Goal: Communication & Community: Ask a question

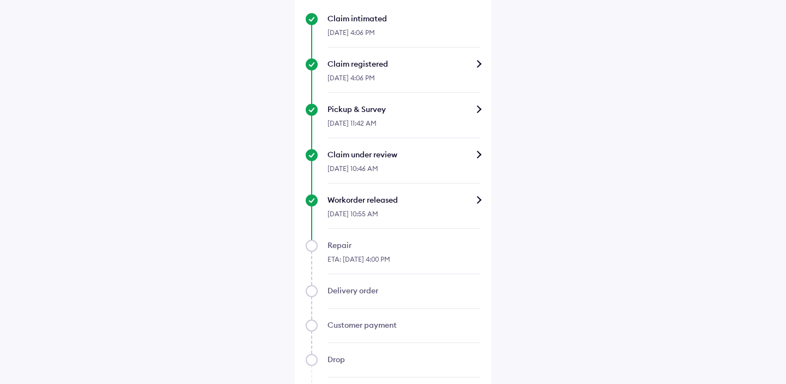
scroll to position [499, 0]
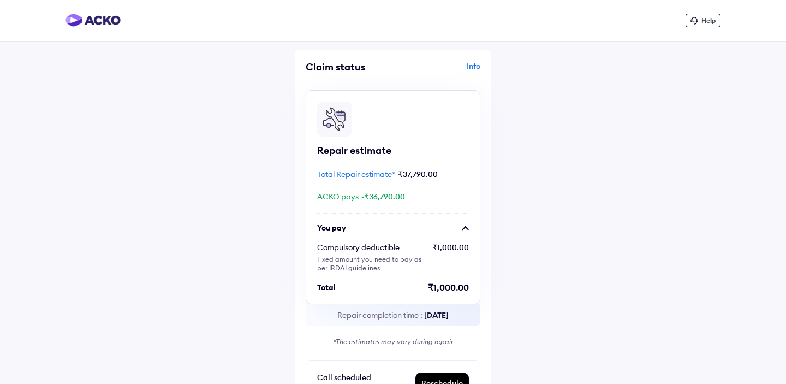
click at [704, 19] on span "Help" at bounding box center [708, 20] width 14 height 8
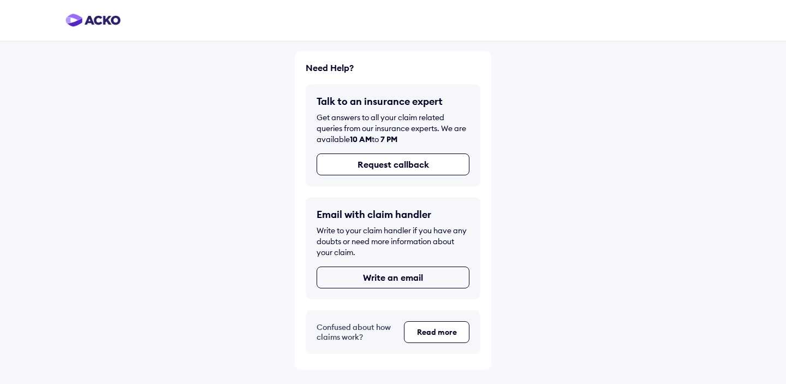
click at [373, 278] on button "Write an email" at bounding box center [392, 277] width 153 height 22
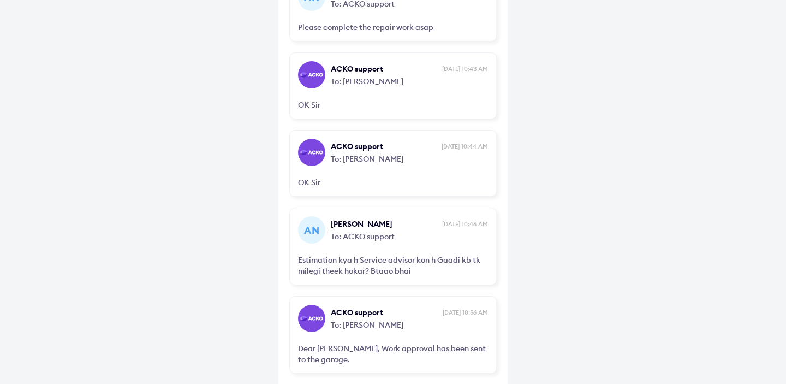
scroll to position [805, 0]
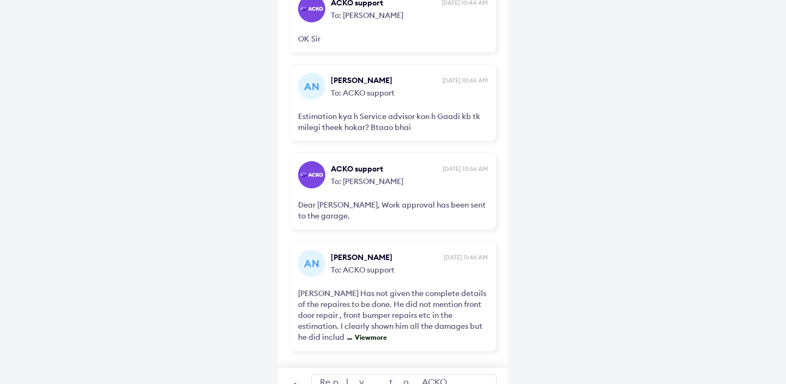
click at [372, 374] on div "Reply to ACKO support" at bounding box center [403, 387] width 185 height 26
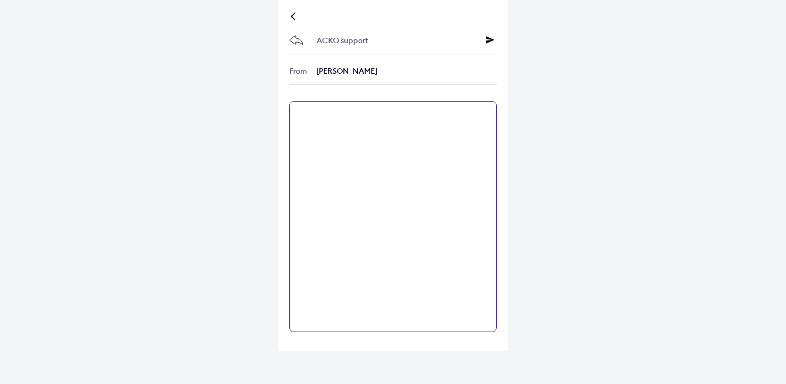
click at [356, 171] on textarea at bounding box center [392, 216] width 207 height 231
paste textarea "**********"
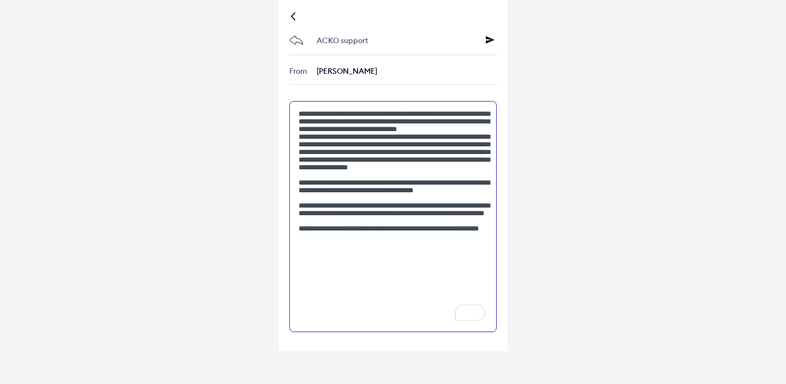
type textarea "**********"
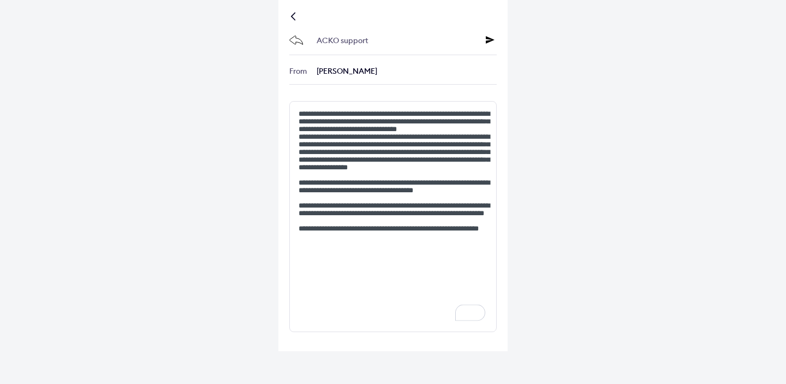
click at [490, 40] on icon at bounding box center [490, 39] width 9 height 9
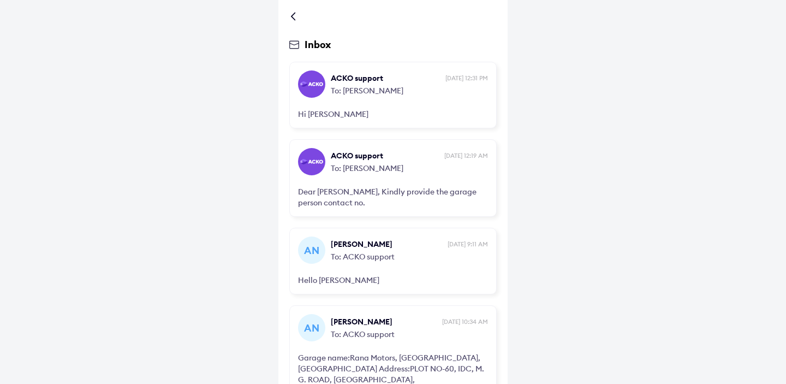
click at [296, 19] on div at bounding box center [295, 16] width 7 height 5
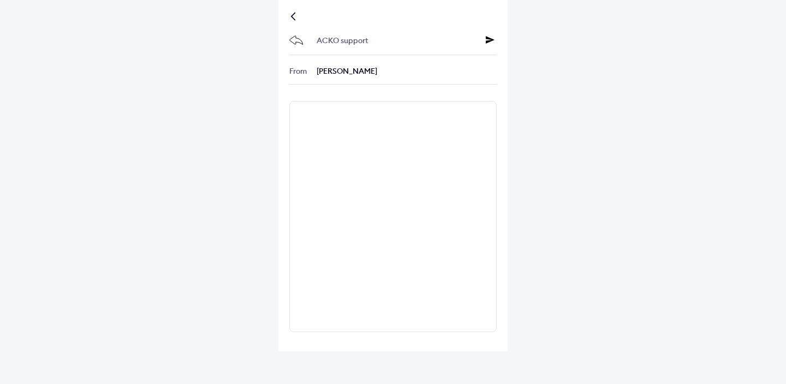
click at [296, 19] on div at bounding box center [295, 16] width 7 height 5
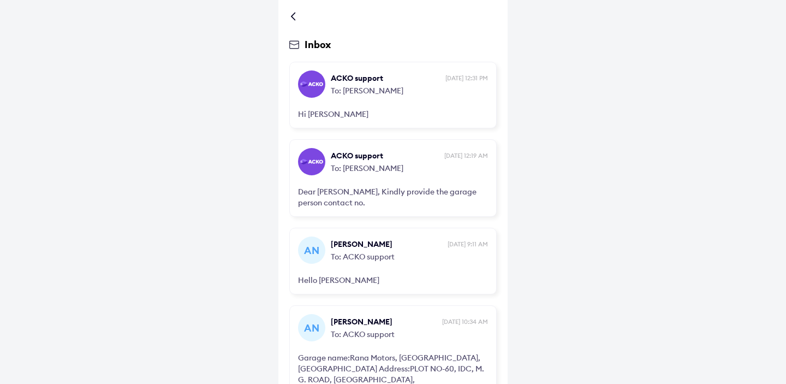
click at [296, 19] on div at bounding box center [295, 16] width 7 height 5
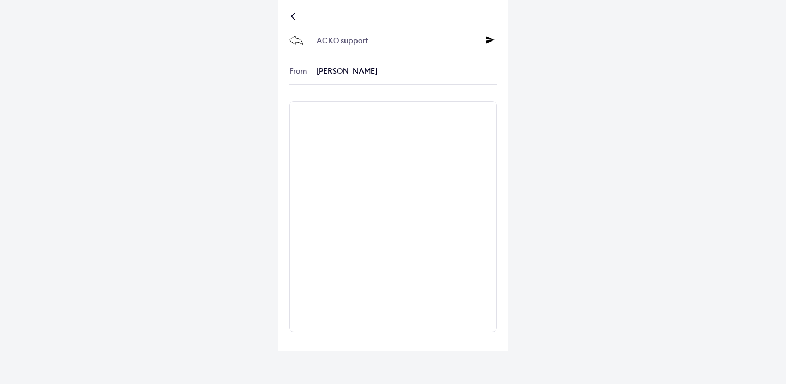
click at [296, 19] on div at bounding box center [295, 16] width 7 height 5
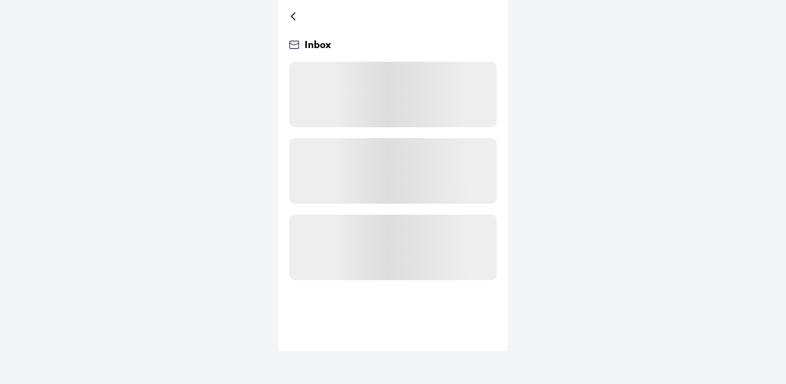
click at [296, 19] on div at bounding box center [295, 16] width 7 height 5
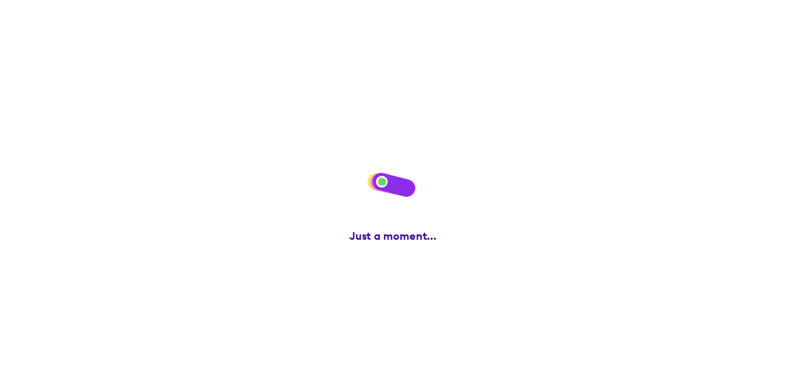
click at [296, 19] on div at bounding box center [295, 16] width 7 height 5
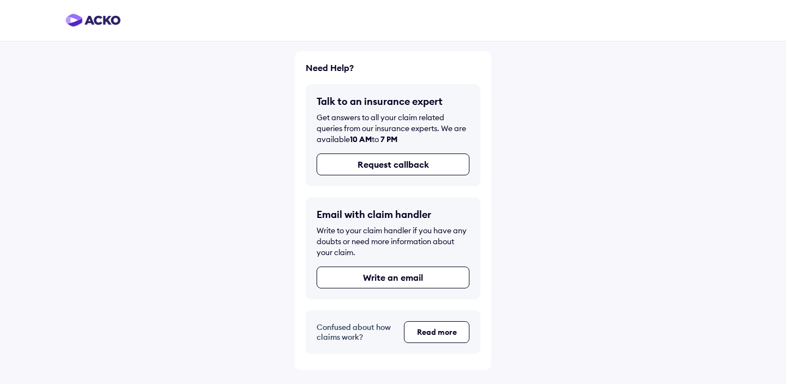
click at [296, 19] on div at bounding box center [393, 20] width 786 height 41
click at [295, 19] on div at bounding box center [393, 20] width 786 height 41
click at [392, 170] on button "Request callback" at bounding box center [392, 164] width 153 height 22
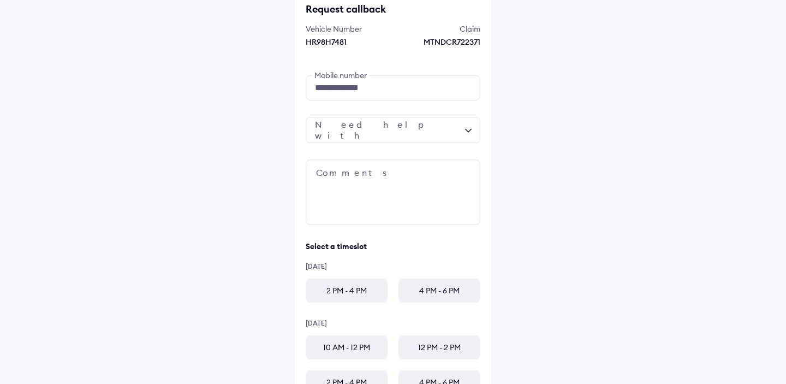
scroll to position [73, 0]
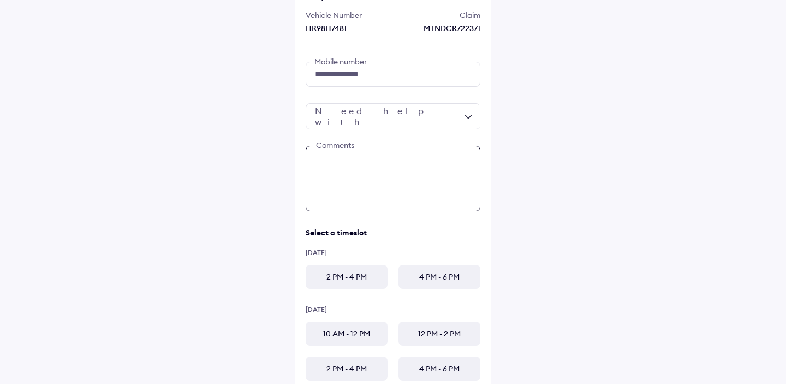
click at [375, 171] on textarea at bounding box center [393, 178] width 175 height 65
paste textarea "**********"
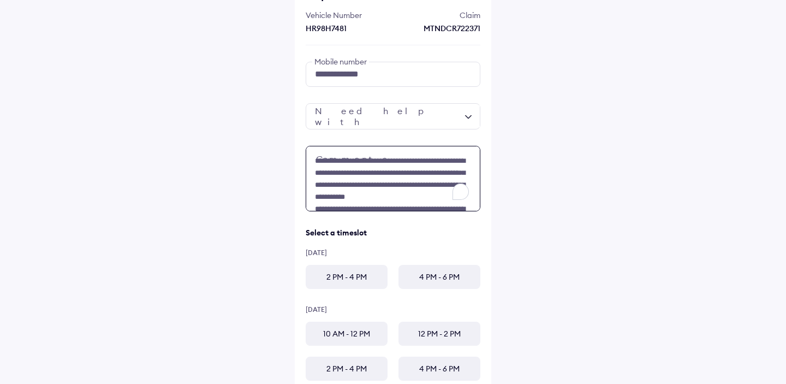
scroll to position [231, 0]
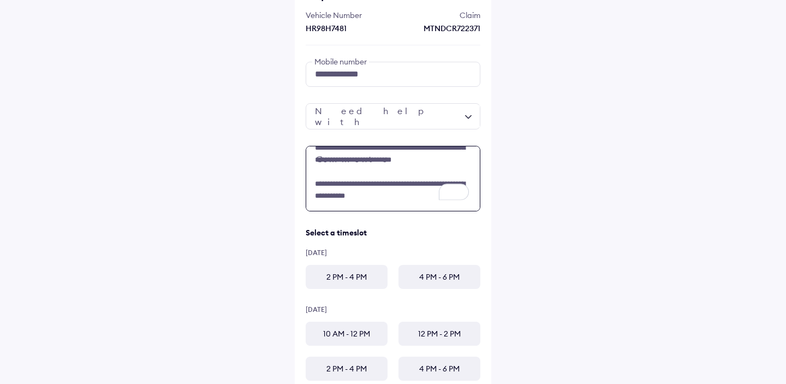
type textarea "**********"
click at [432, 121] on div at bounding box center [393, 116] width 175 height 26
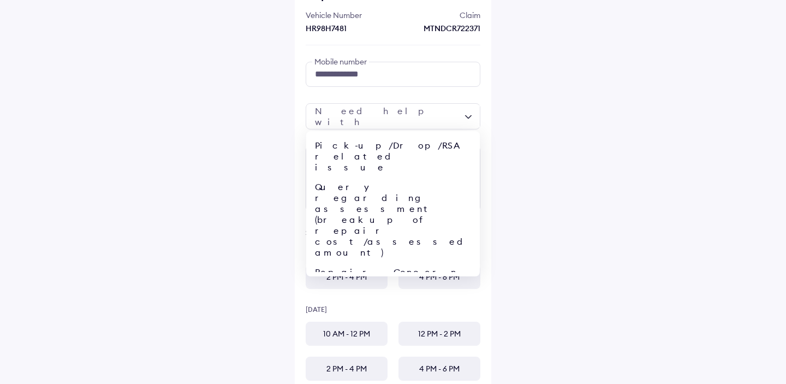
scroll to position [45, 0]
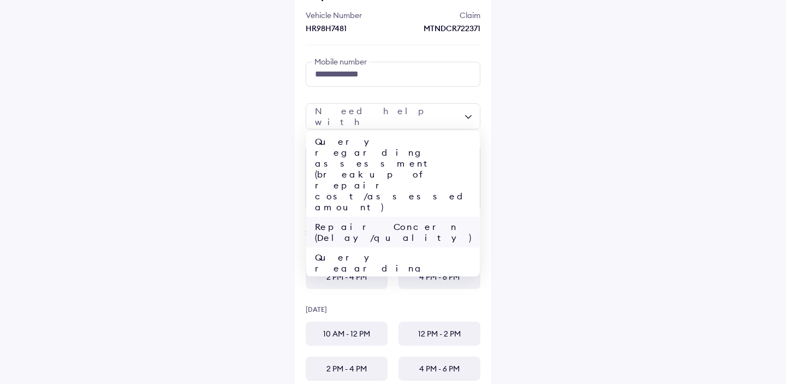
click at [423, 217] on div "Repair Concern (Delay/quality)" at bounding box center [392, 232] width 173 height 31
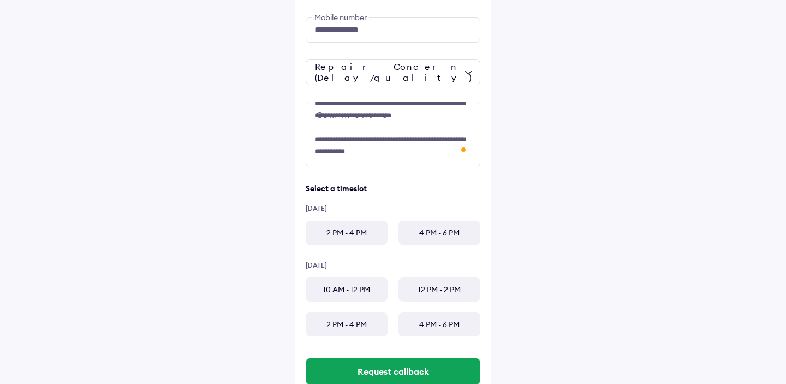
scroll to position [129, 0]
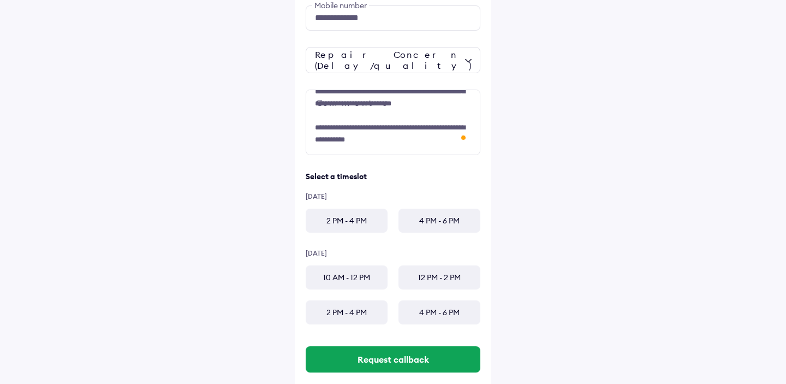
click at [330, 219] on div "2 PM - 4 PM" at bounding box center [347, 220] width 82 height 24
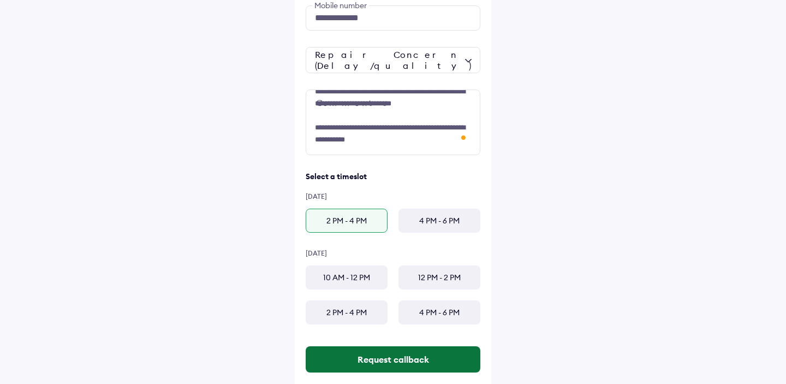
click at [387, 368] on button "Request callback" at bounding box center [393, 359] width 175 height 26
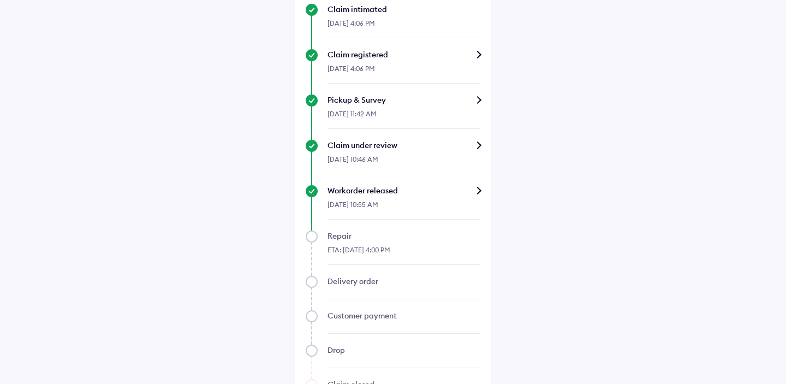
scroll to position [499, 0]
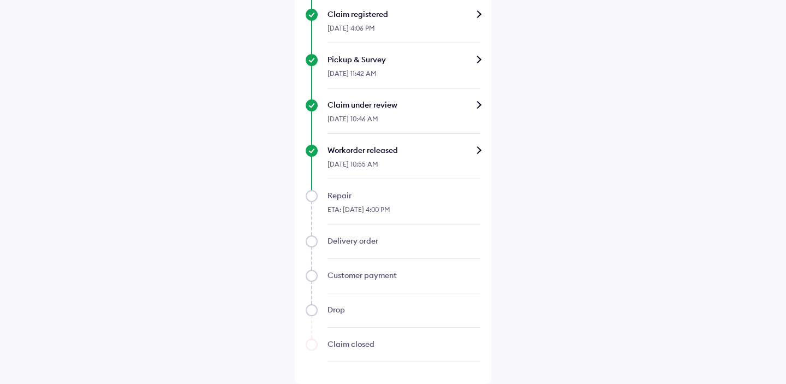
click at [478, 153] on div "Workorder released" at bounding box center [403, 150] width 153 height 11
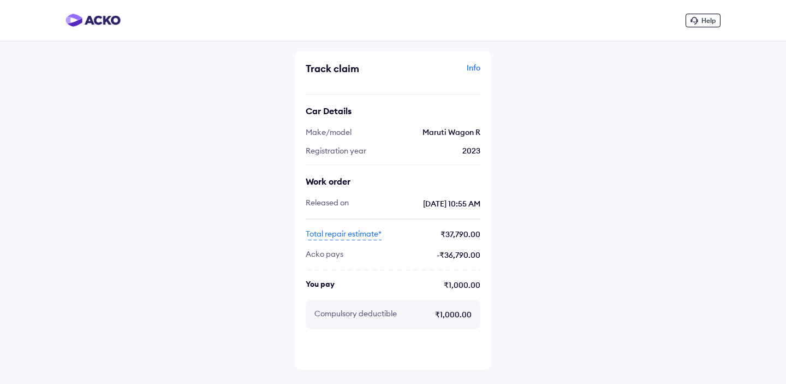
click at [703, 21] on span "Help" at bounding box center [708, 20] width 14 height 8
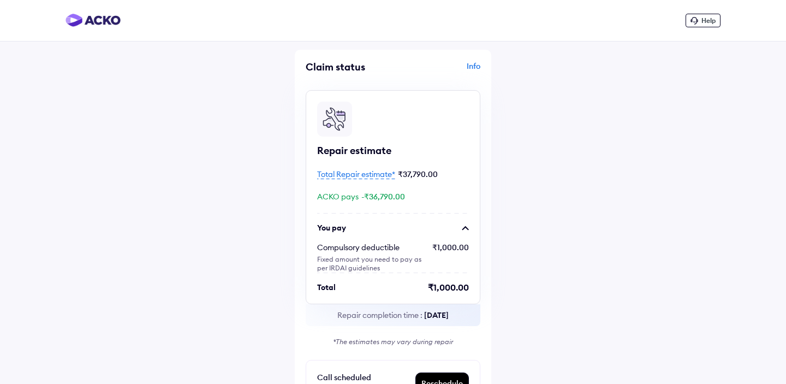
click at [707, 22] on span "Help" at bounding box center [708, 20] width 14 height 8
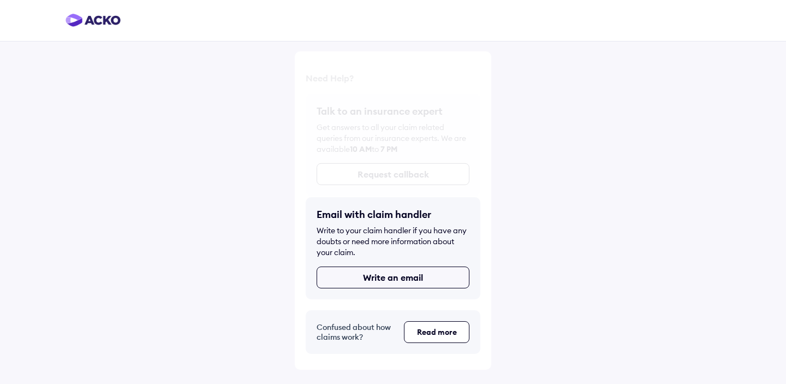
click at [400, 274] on button "Write an email" at bounding box center [392, 277] width 153 height 22
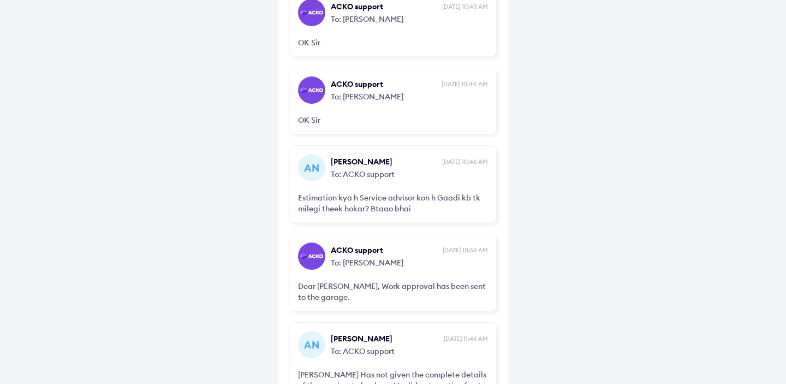
scroll to position [926, 0]
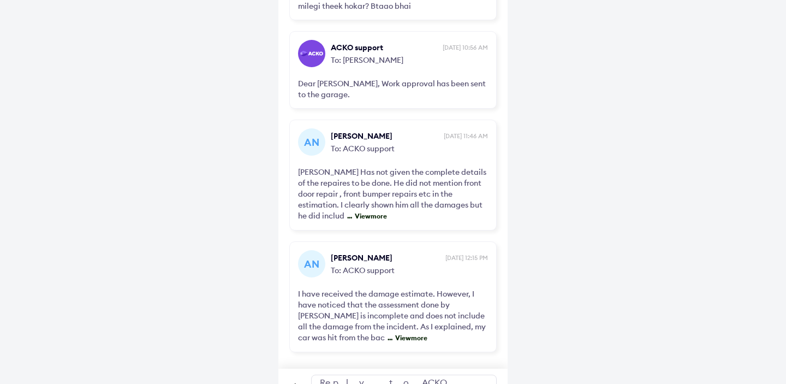
click at [373, 374] on div "Reply to ACKO support" at bounding box center [403, 387] width 185 height 26
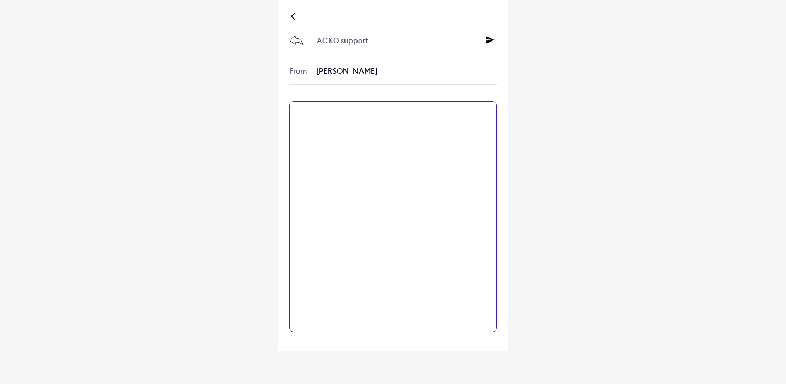
click at [348, 136] on textarea at bounding box center [392, 216] width 207 height 231
paste textarea "**********"
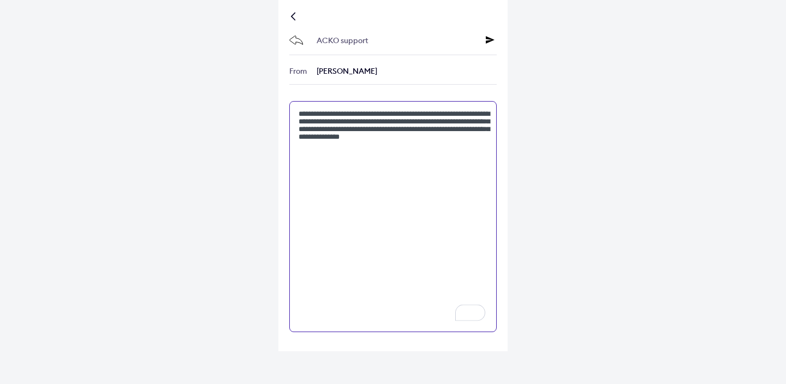
type textarea "**********"
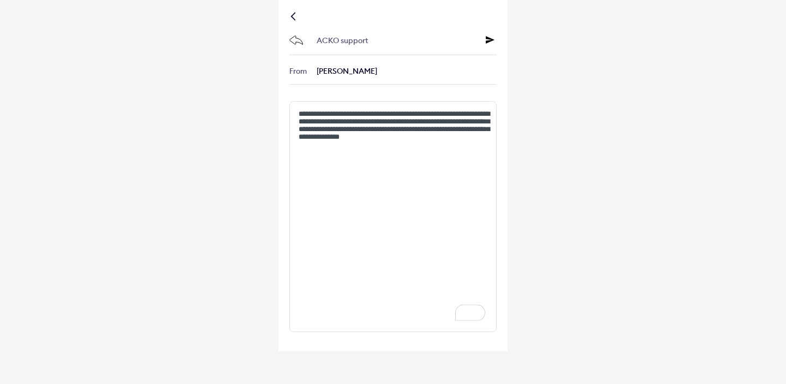
click at [489, 40] on icon at bounding box center [490, 39] width 9 height 9
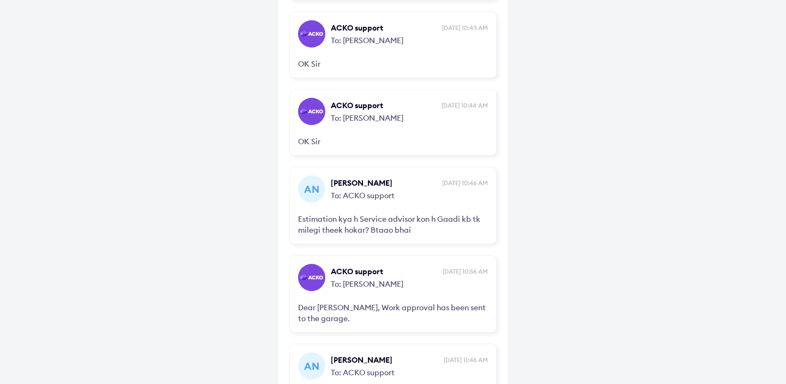
scroll to position [1047, 0]
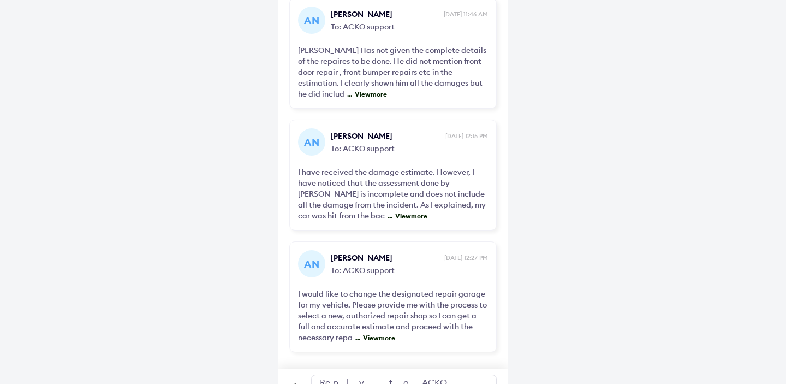
click at [352, 374] on div "Reply to ACKO support" at bounding box center [403, 387] width 185 height 26
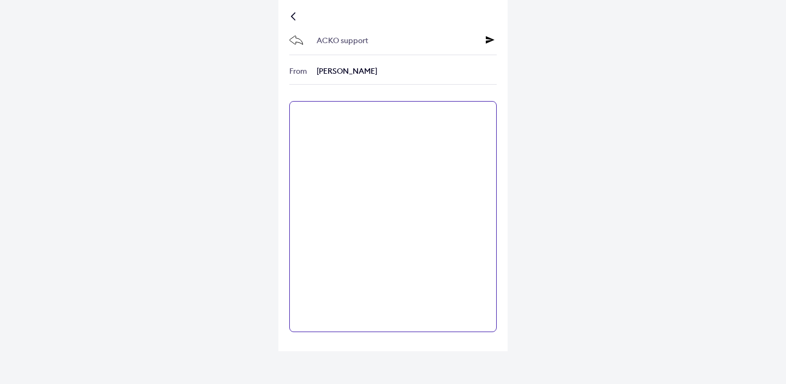
click at [366, 190] on textarea at bounding box center [392, 216] width 207 height 231
paste textarea "**********"
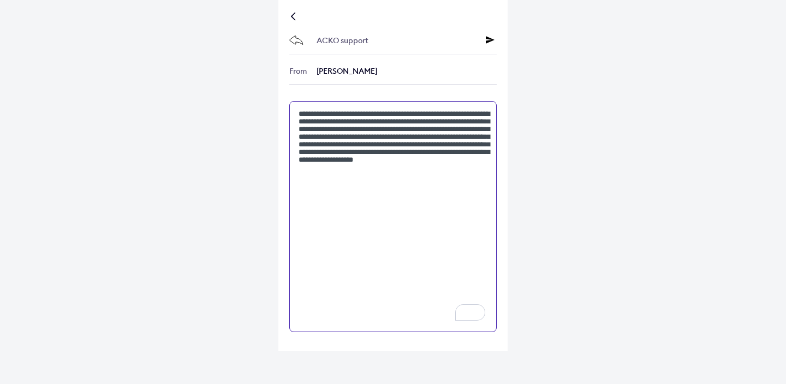
type textarea "**********"
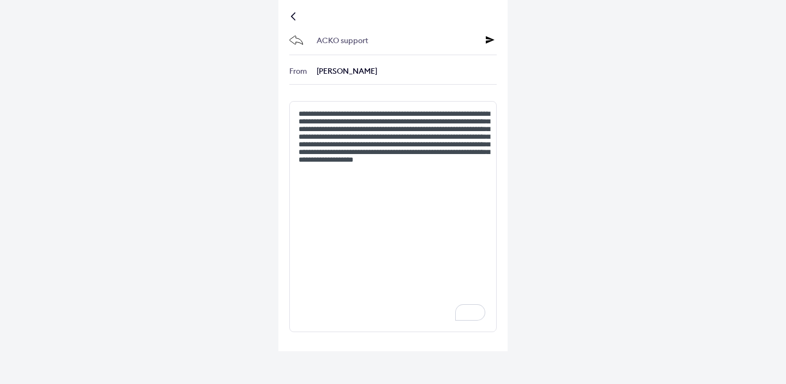
click at [490, 42] on icon at bounding box center [490, 39] width 9 height 9
